Goal: Transaction & Acquisition: Register for event/course

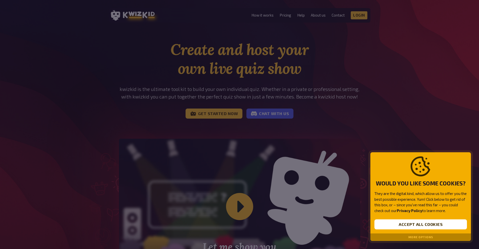
click at [415, 237] on button "More options" at bounding box center [420, 238] width 25 height 4
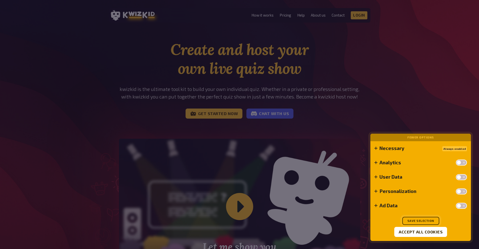
click at [419, 222] on button "Save selection" at bounding box center [420, 221] width 37 height 8
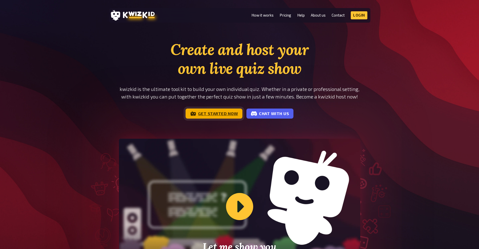
click at [211, 113] on link "Get started now" at bounding box center [214, 114] width 57 height 10
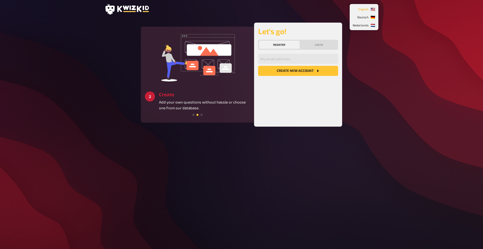
click at [372, 6] on li "🇺🇸 English" at bounding box center [364, 9] width 27 height 8
click at [42, 100] on div "🇩🇪 Deutsch 🇺🇸 English 🇳🇱 Nederlands 3 Get started Create a unique quiz experien…" at bounding box center [241, 124] width 483 height 249
